Goal: Information Seeking & Learning: Learn about a topic

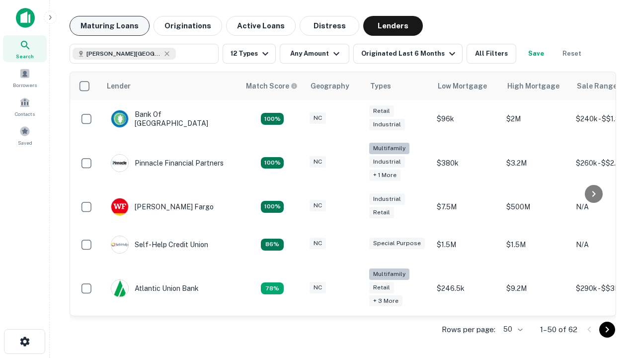
click at [109, 26] on button "Maturing Loans" at bounding box center [110, 26] width 80 height 20
